Goal: Information Seeking & Learning: Learn about a topic

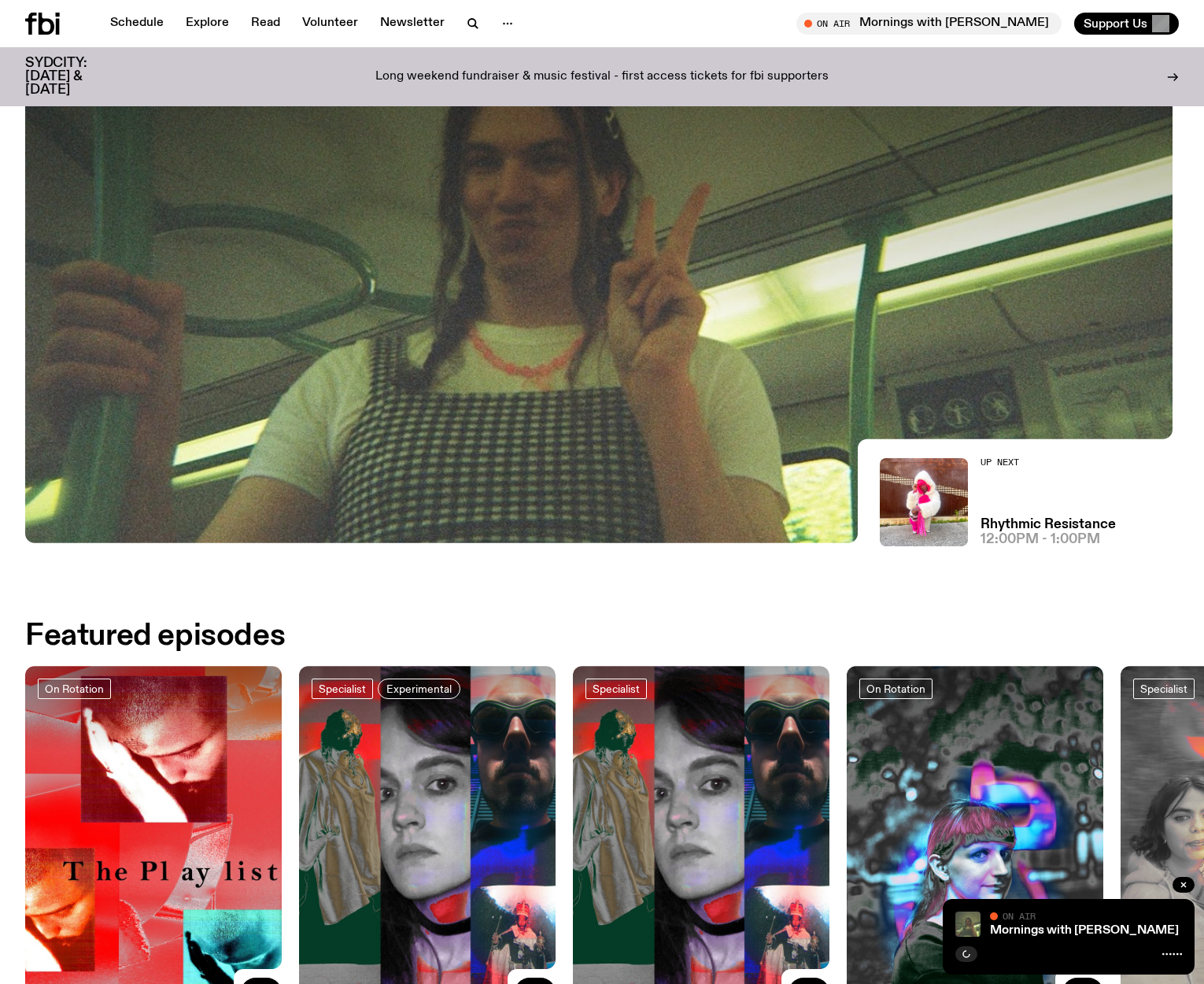
scroll to position [542, 0]
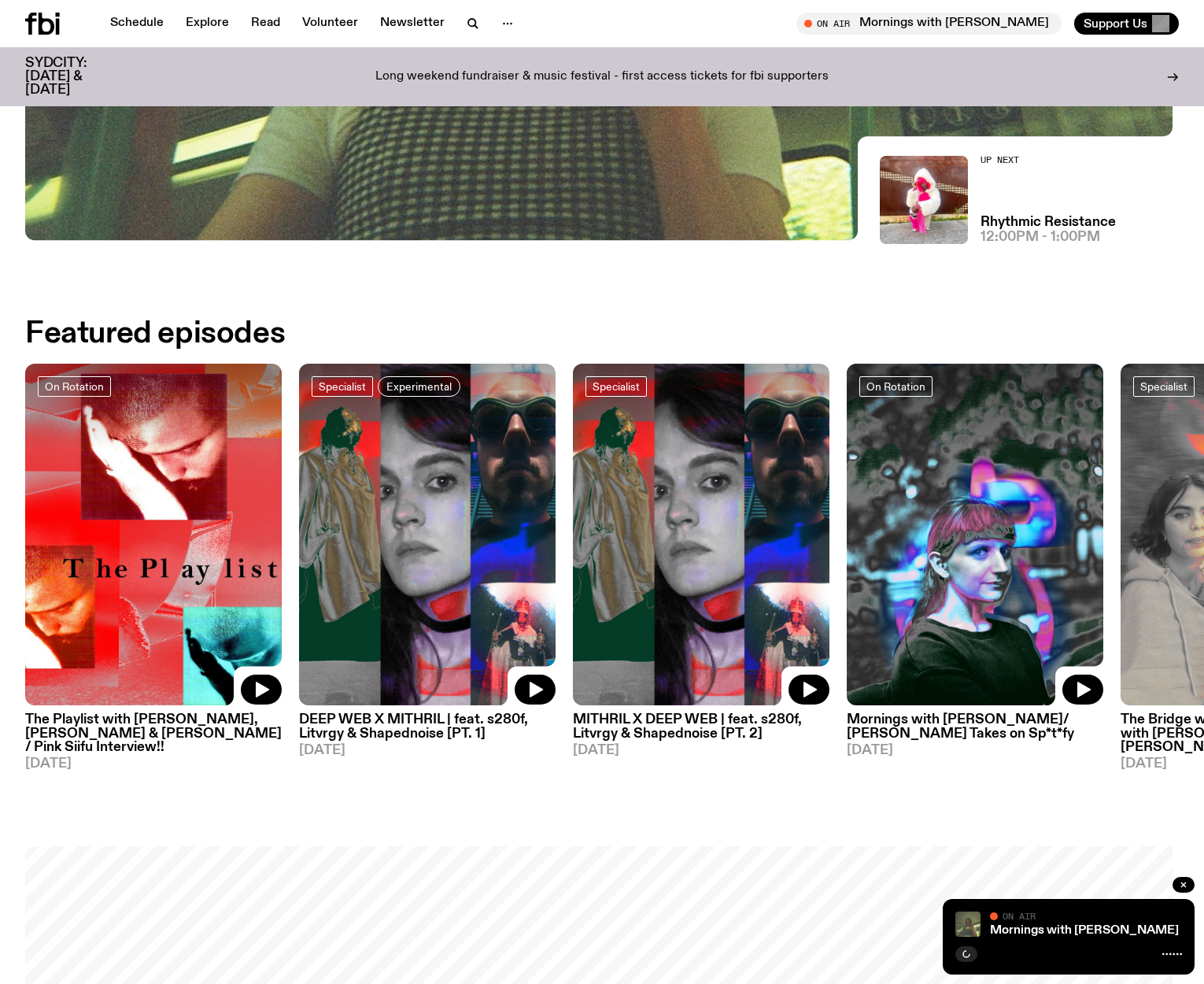
click at [58, 714] on h3 "The Playlist with [PERSON_NAME], [PERSON_NAME] & [PERSON_NAME] / Pink Siifu Int…" at bounding box center [153, 733] width 256 height 40
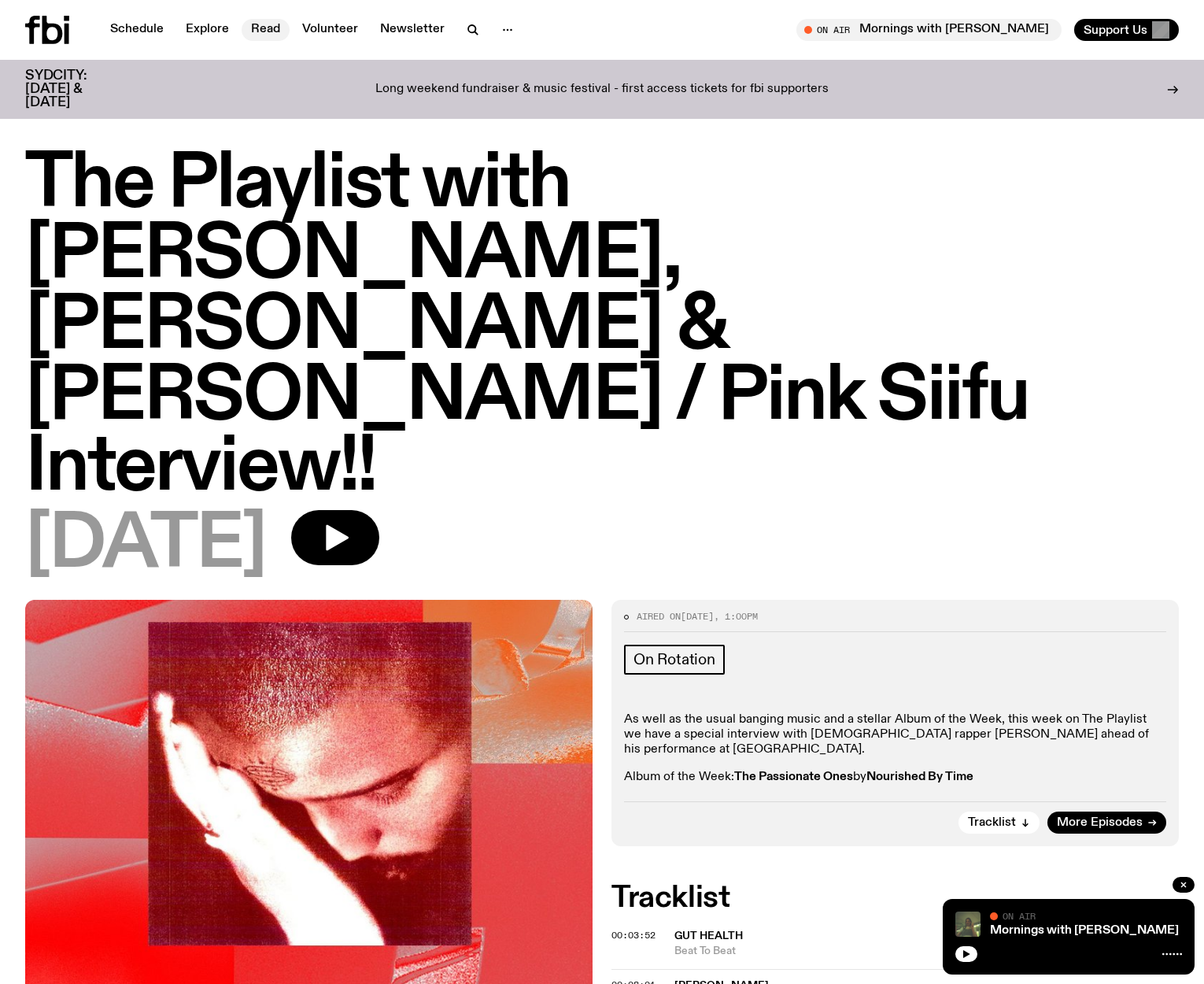
click at [255, 27] on link "Read" at bounding box center [265, 30] width 48 height 22
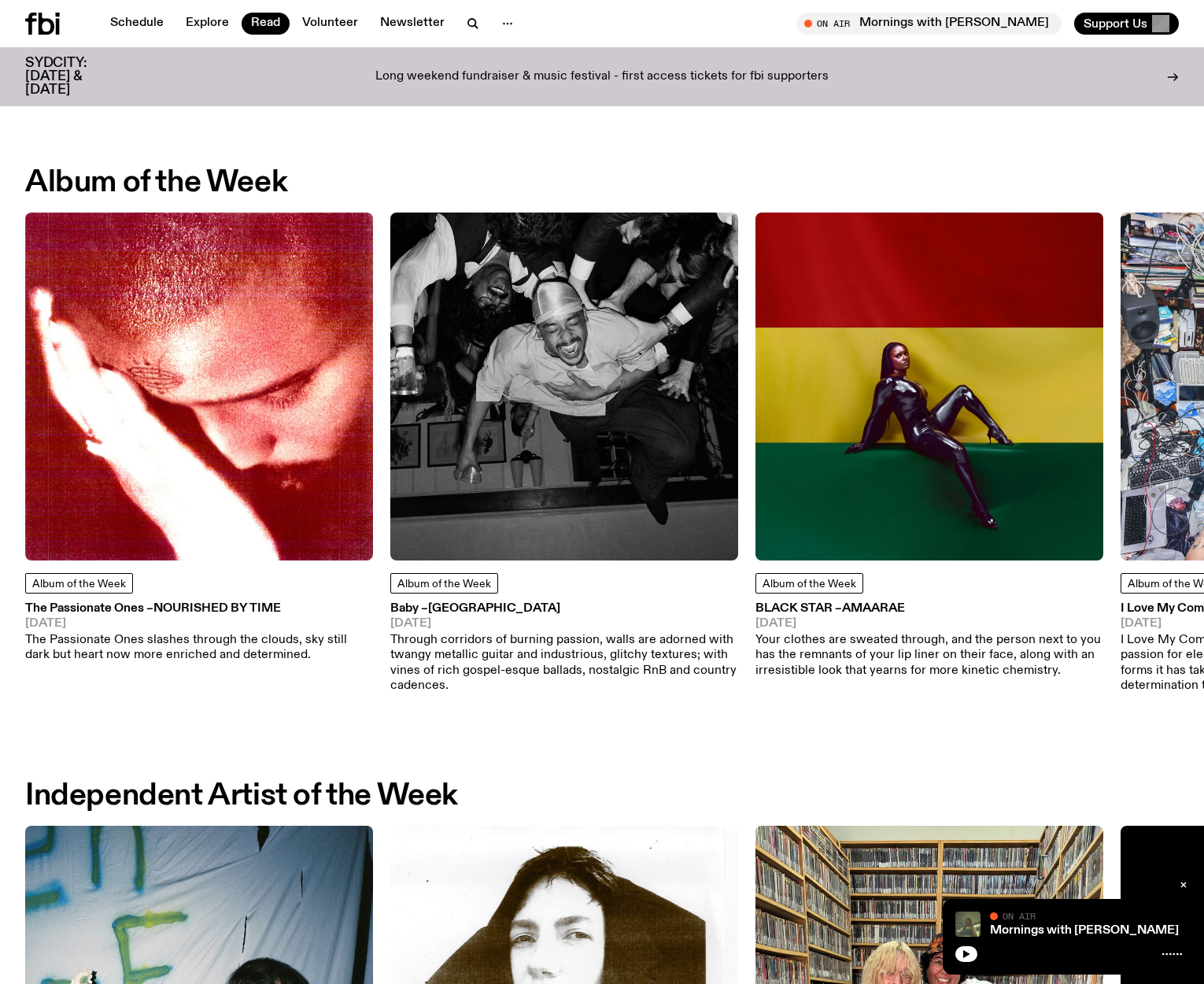
scroll to position [629, 0]
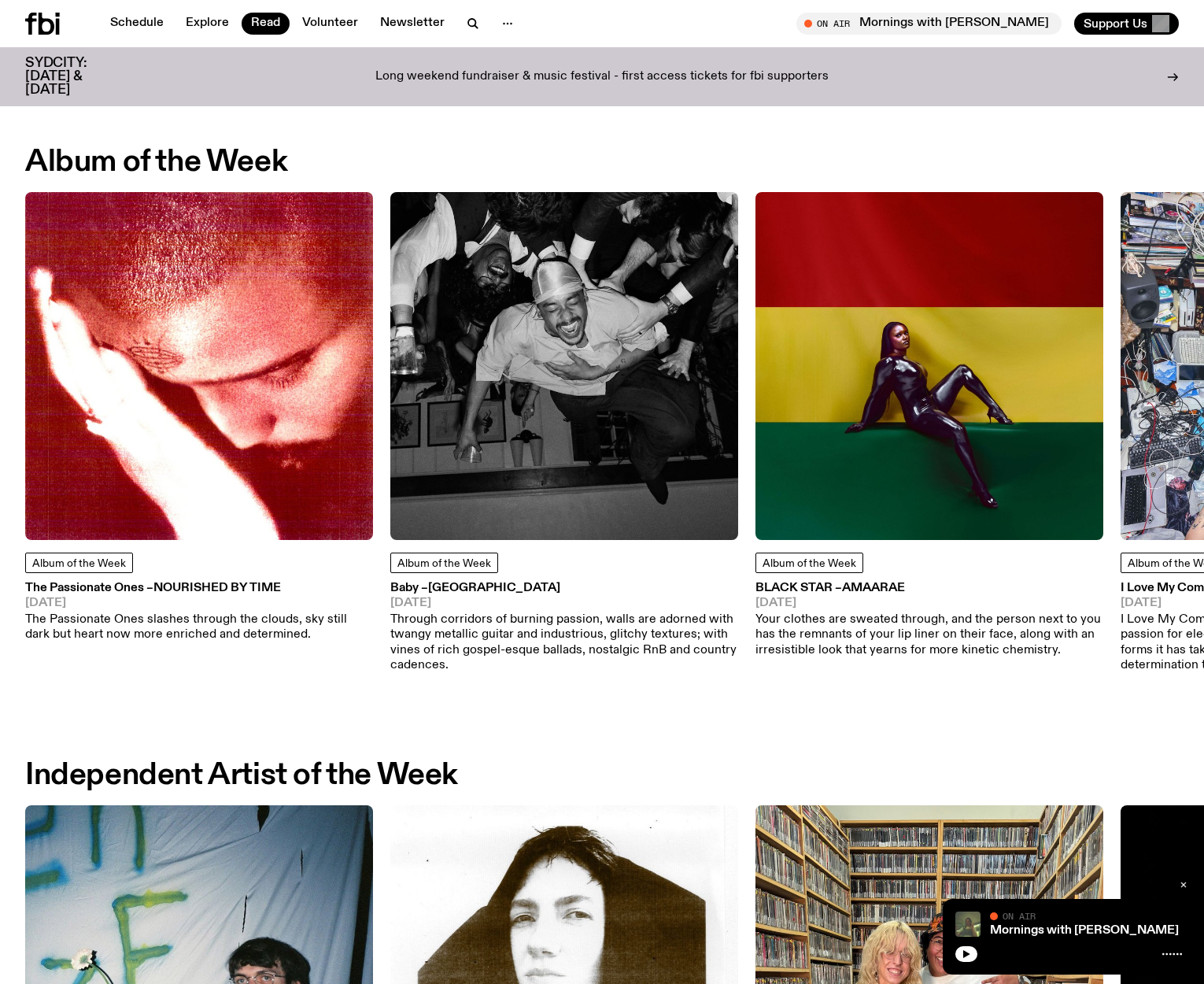
click at [1183, 885] on g "button" at bounding box center [1183, 884] width 4 height 4
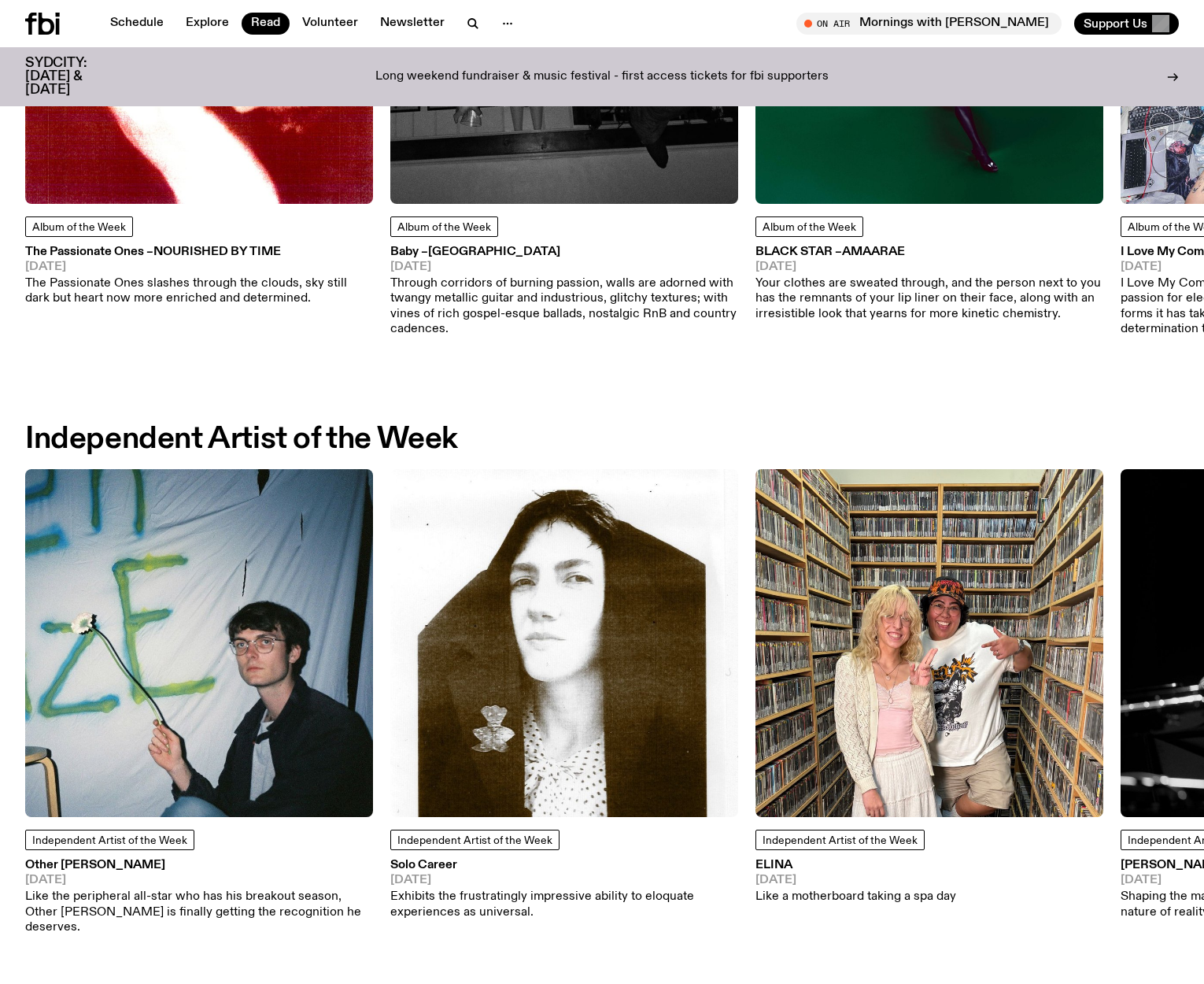
scroll to position [1102, 0]
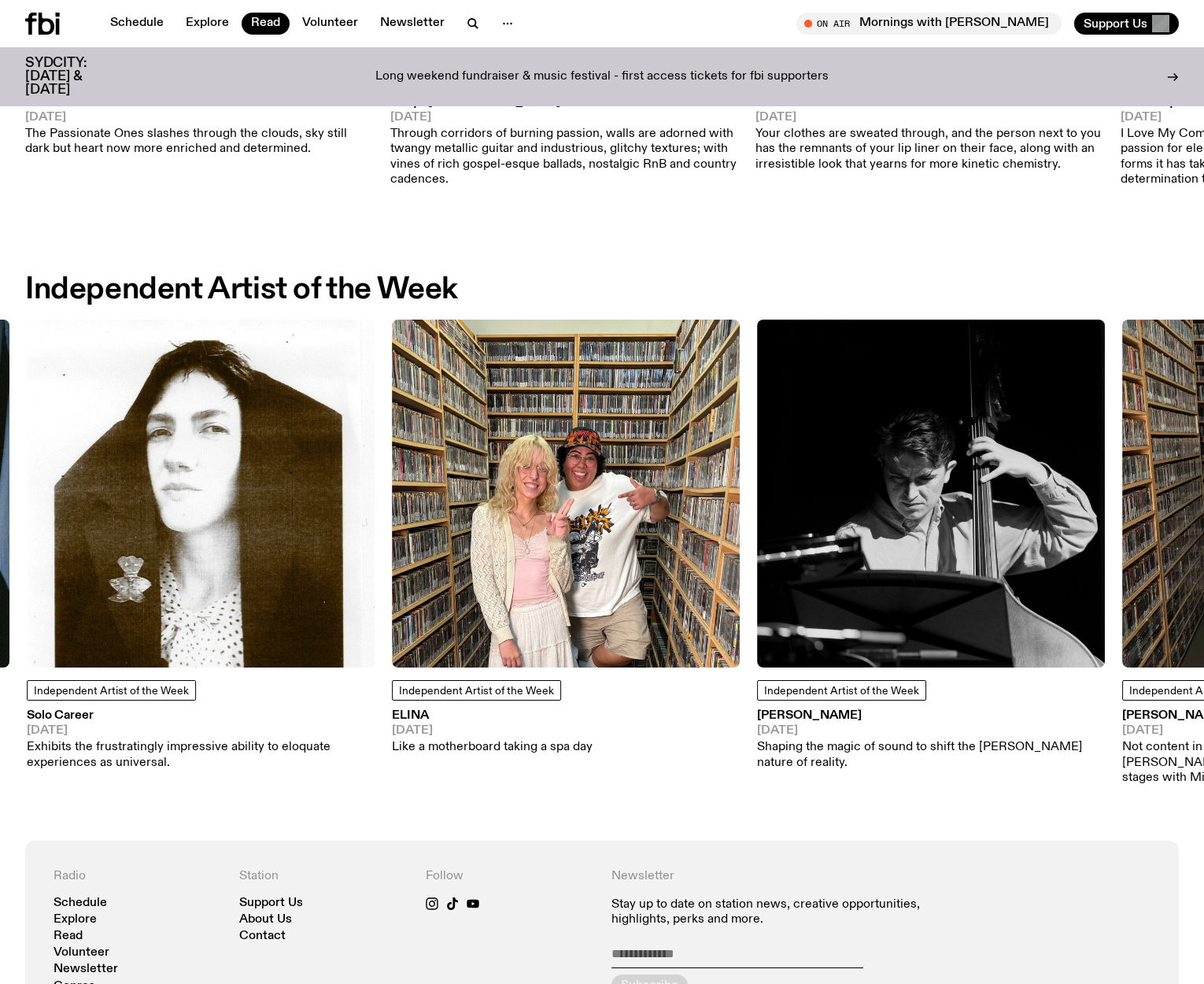
drag, startPoint x: 603, startPoint y: 803, endPoint x: 125, endPoint y: 832, distance: 478.9
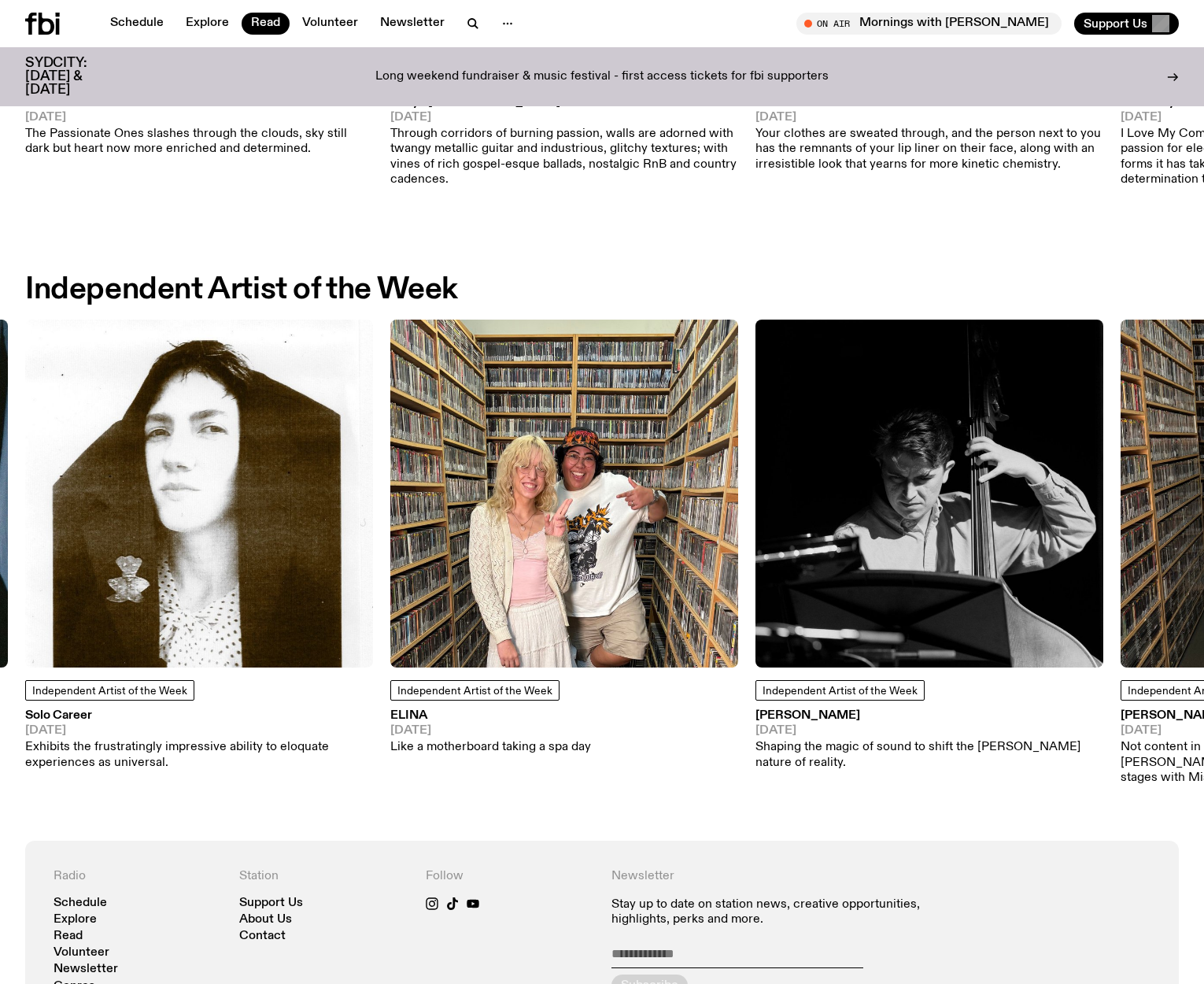
scroll to position [1122, 0]
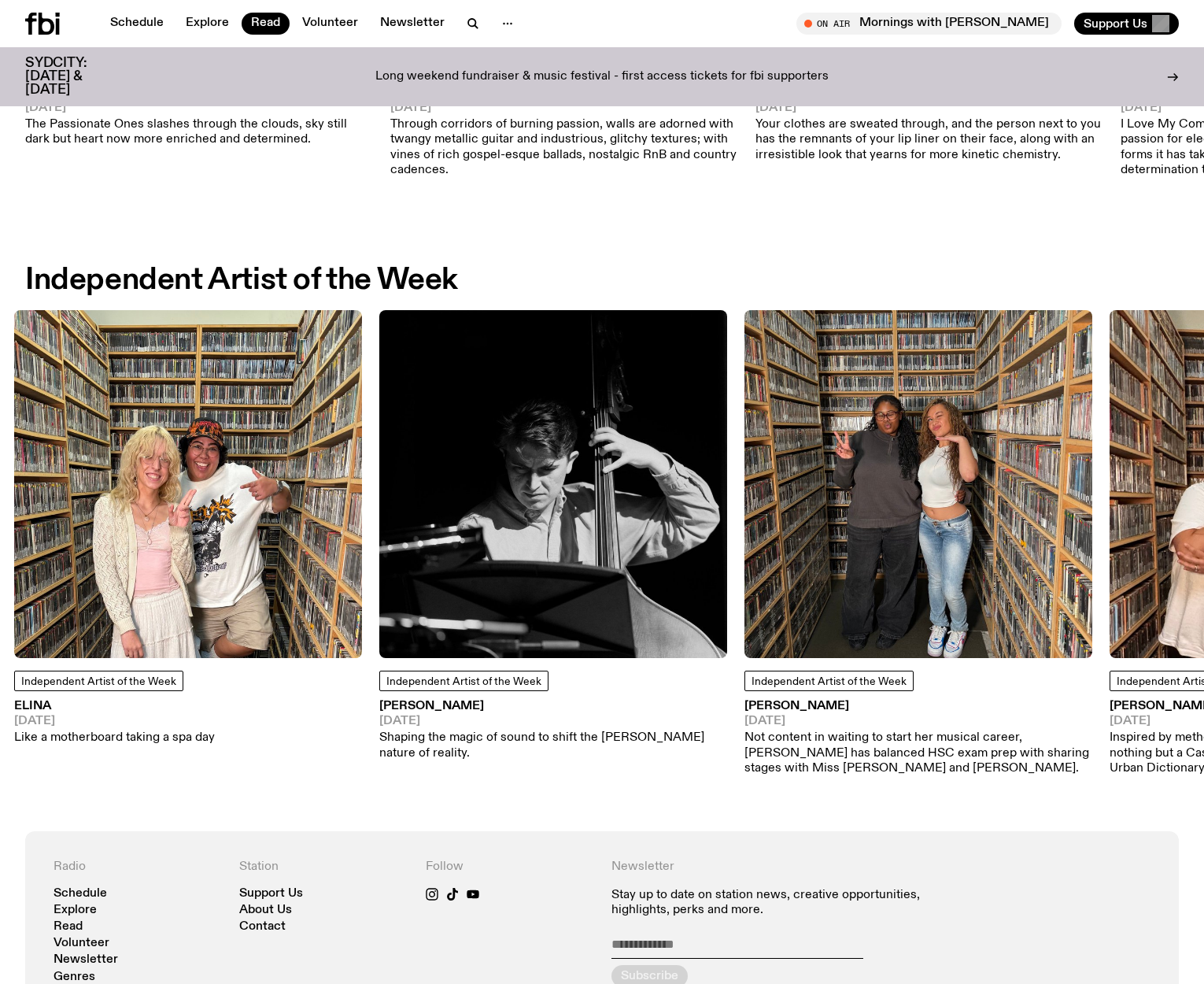
drag, startPoint x: 880, startPoint y: 763, endPoint x: 415, endPoint y: 781, distance: 465.3
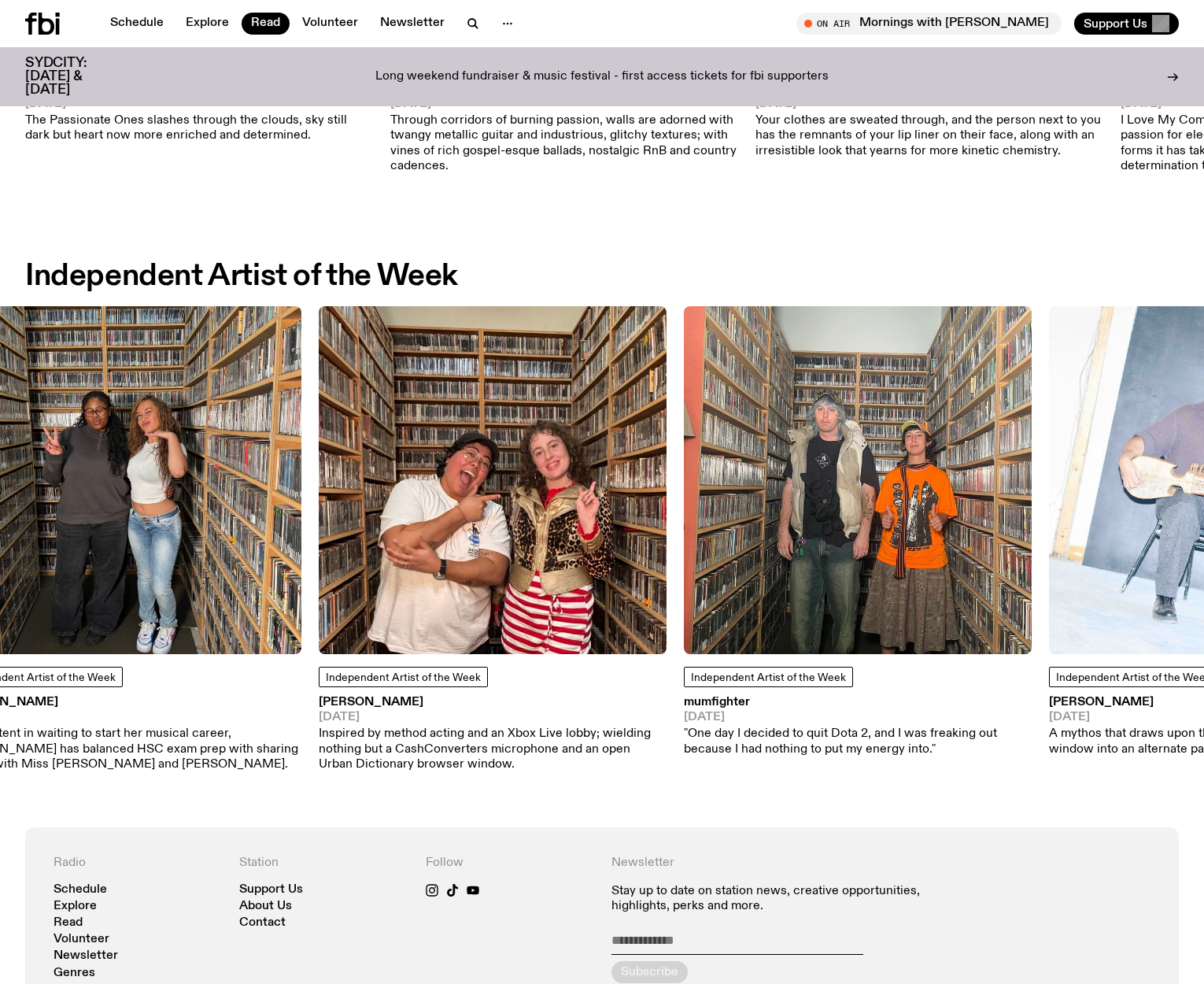
drag, startPoint x: 1012, startPoint y: 746, endPoint x: 575, endPoint y: 750, distance: 437.0
click at [575, 750] on p "Inspired by method acting and an Xbox Live lobby; wielding nothing but a CashCo…" at bounding box center [493, 749] width 348 height 45
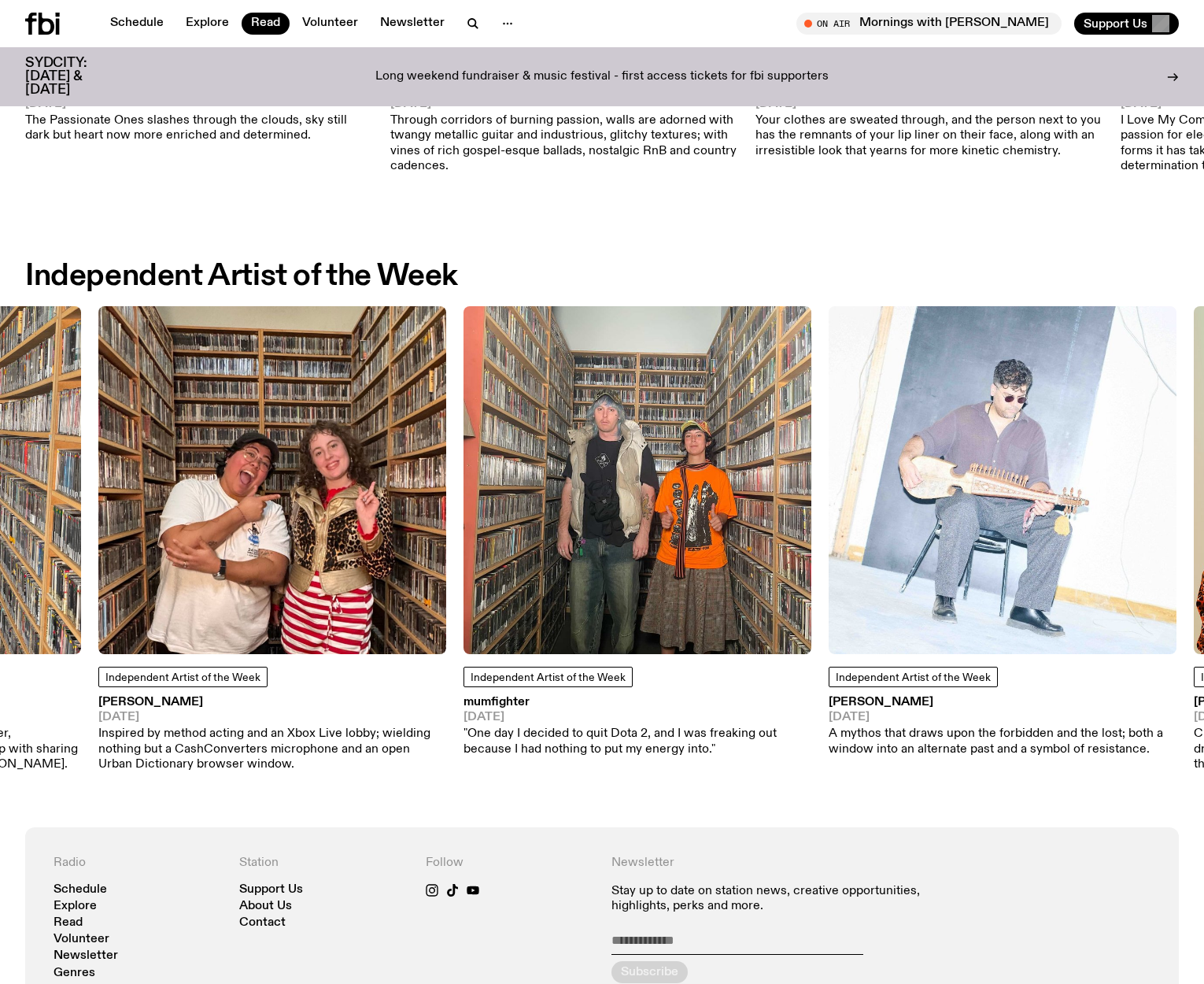
drag, startPoint x: 931, startPoint y: 761, endPoint x: 451, endPoint y: 770, distance: 480.1
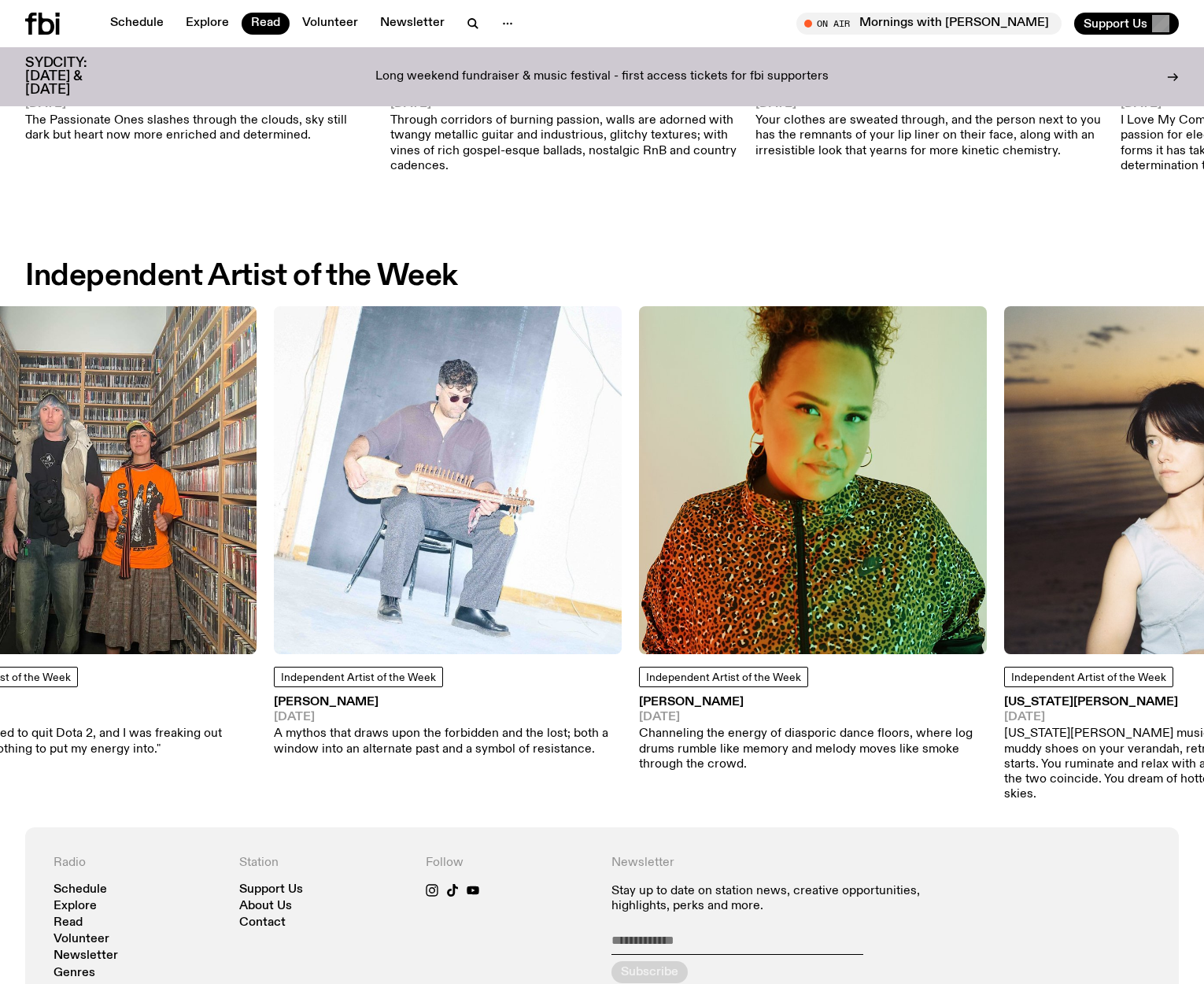
drag, startPoint x: 856, startPoint y: 736, endPoint x: 363, endPoint y: 716, distance: 493.4
click at [363, 716] on link "[PERSON_NAME] [DATE] A mythos that draws upon the forbidden and the lost; both …" at bounding box center [447, 727] width 348 height 61
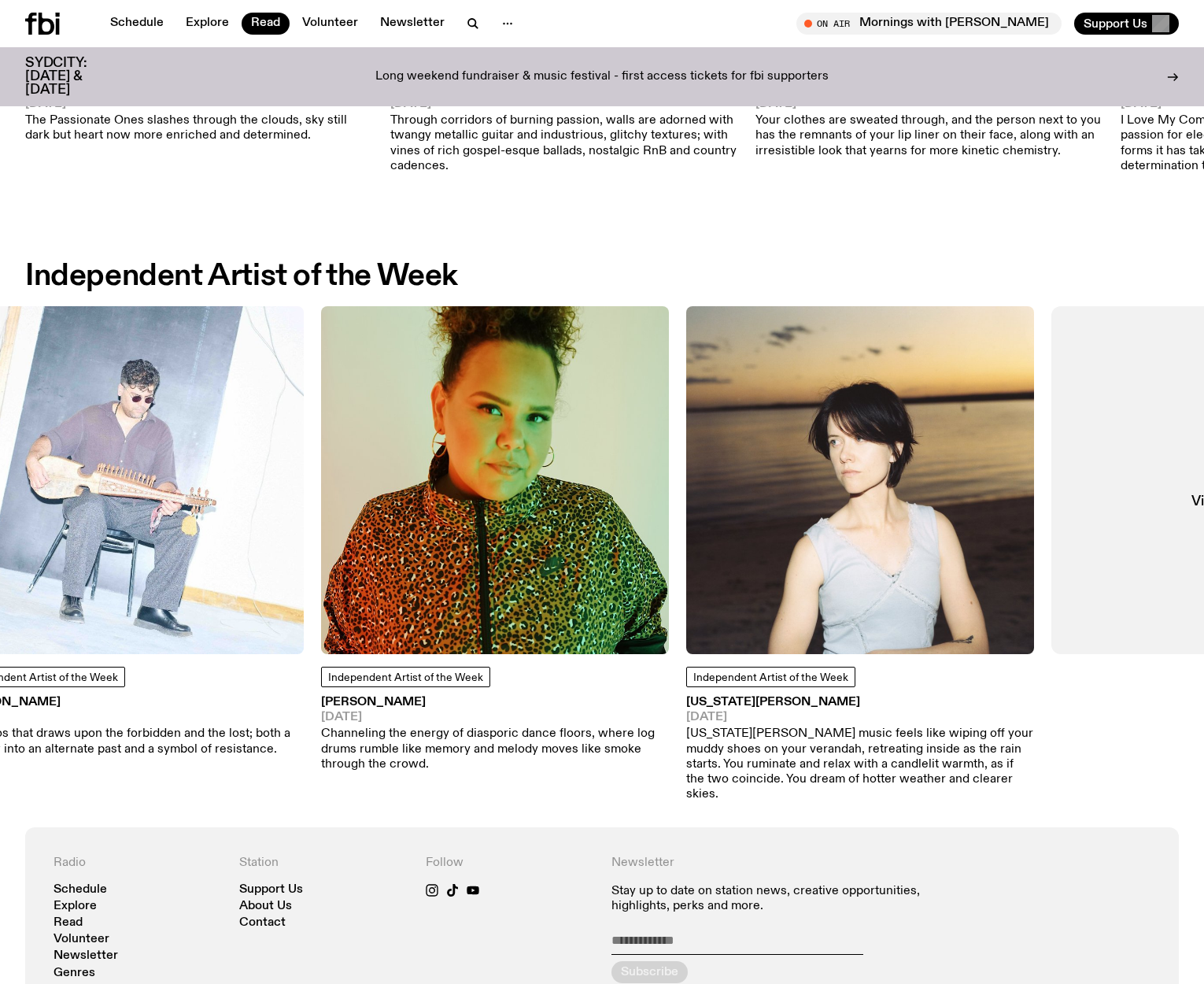
drag, startPoint x: 871, startPoint y: 730, endPoint x: 372, endPoint y: 723, distance: 499.0
click at [372, 723] on link "Kristelle [DATE] Channeling the energy of diasporic dance floors, where log dru…" at bounding box center [494, 734] width 348 height 76
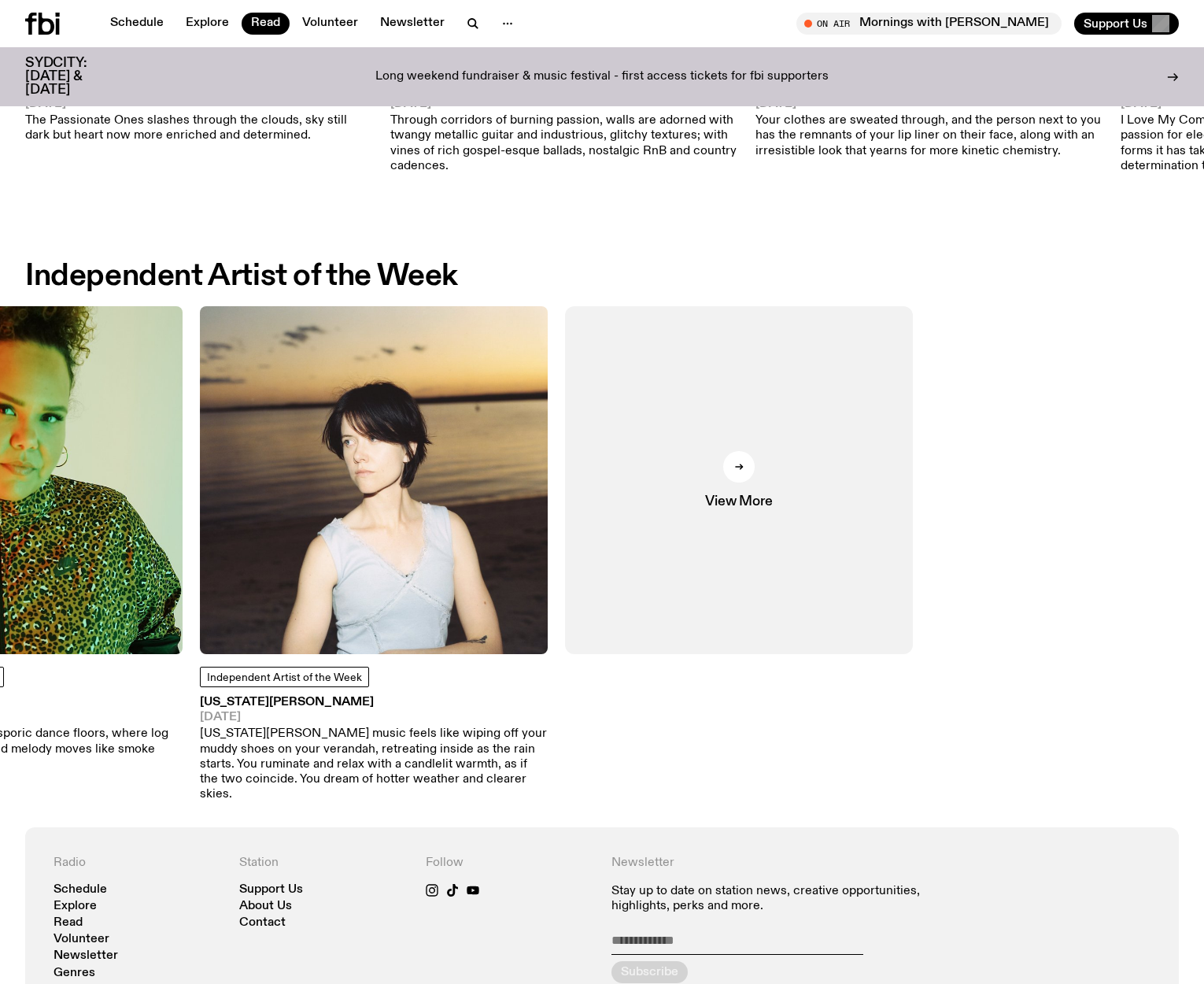
drag, startPoint x: 522, startPoint y: 735, endPoint x: 109, endPoint y: 742, distance: 413.1
click at [122, 742] on div "Independent Artist of the Week Other [PERSON_NAME] [DATE] Like the peripheral a…" at bounding box center [602, 553] width 1154 height 496
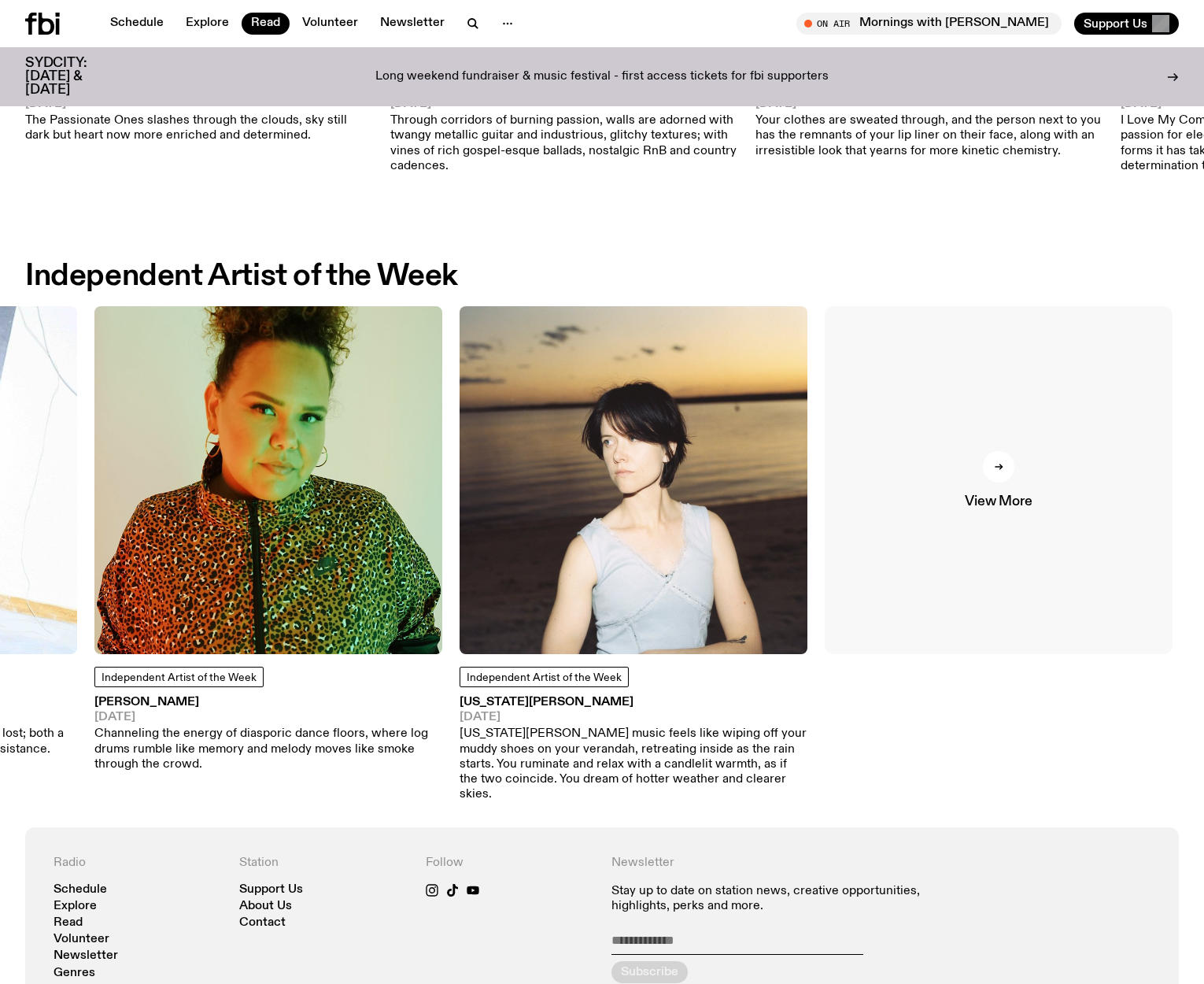
click at [998, 453] on div at bounding box center [999, 466] width 31 height 31
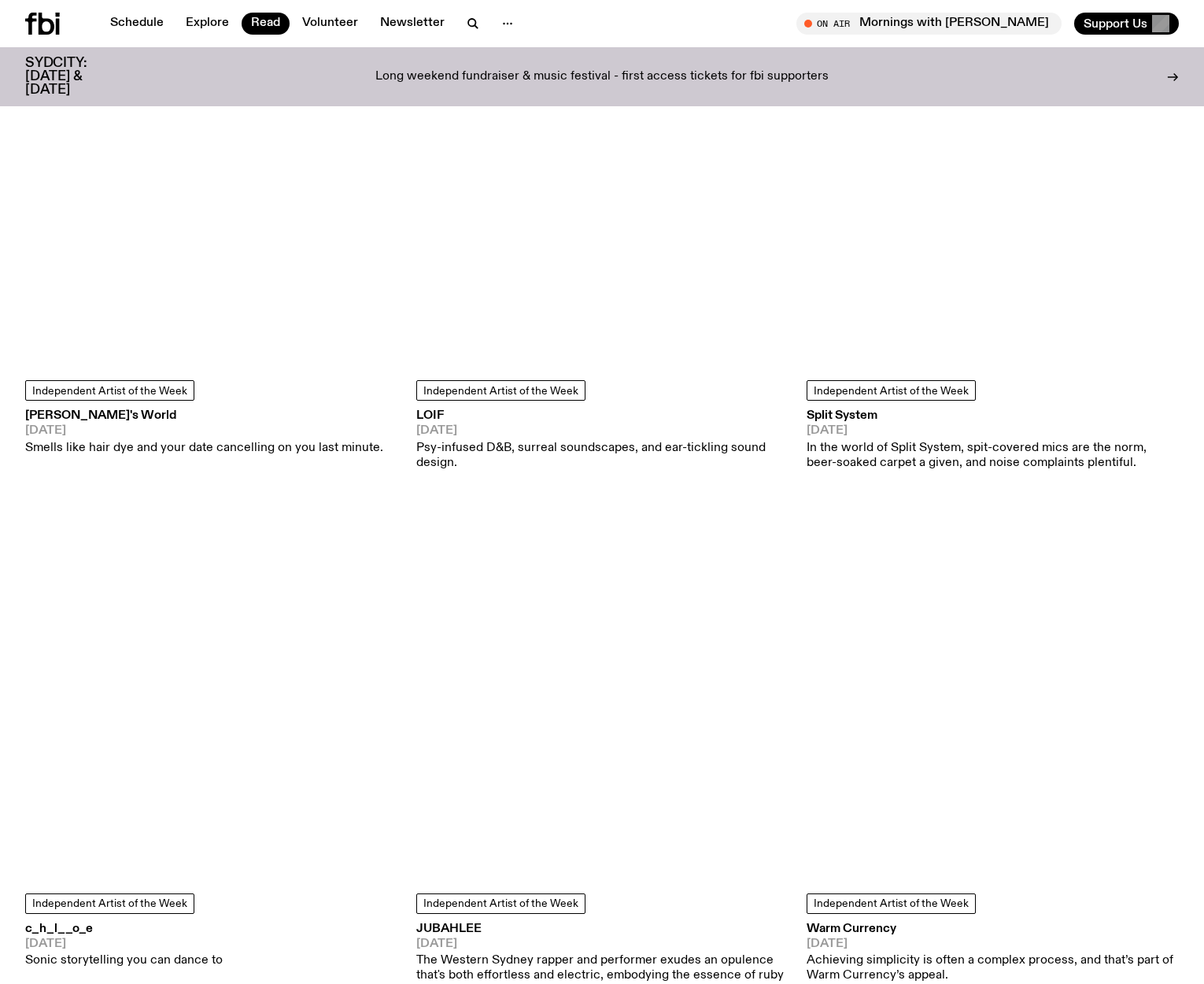
scroll to position [3455, 0]
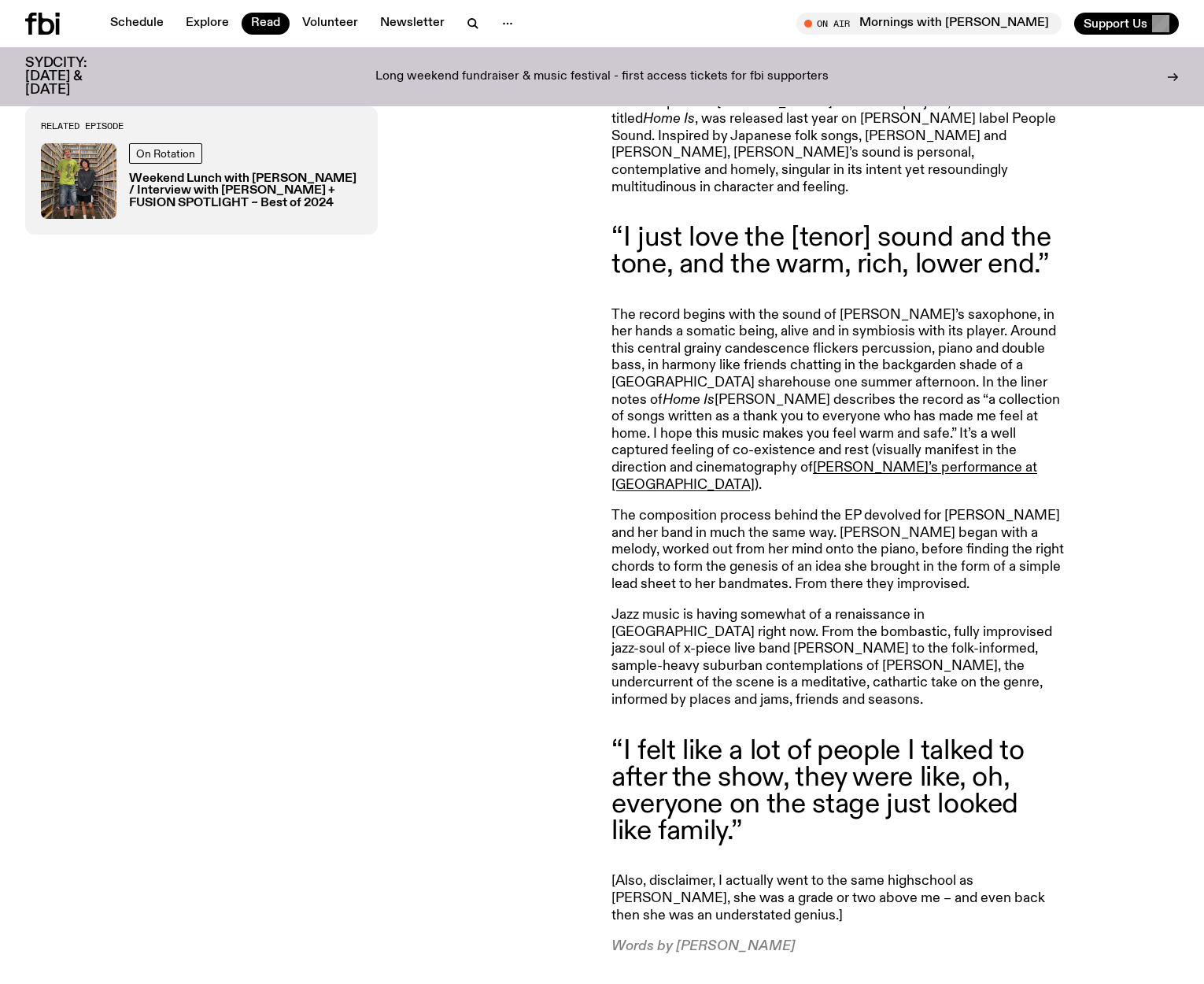
scroll to position [778, 0]
